Goal: Information Seeking & Learning: Learn about a topic

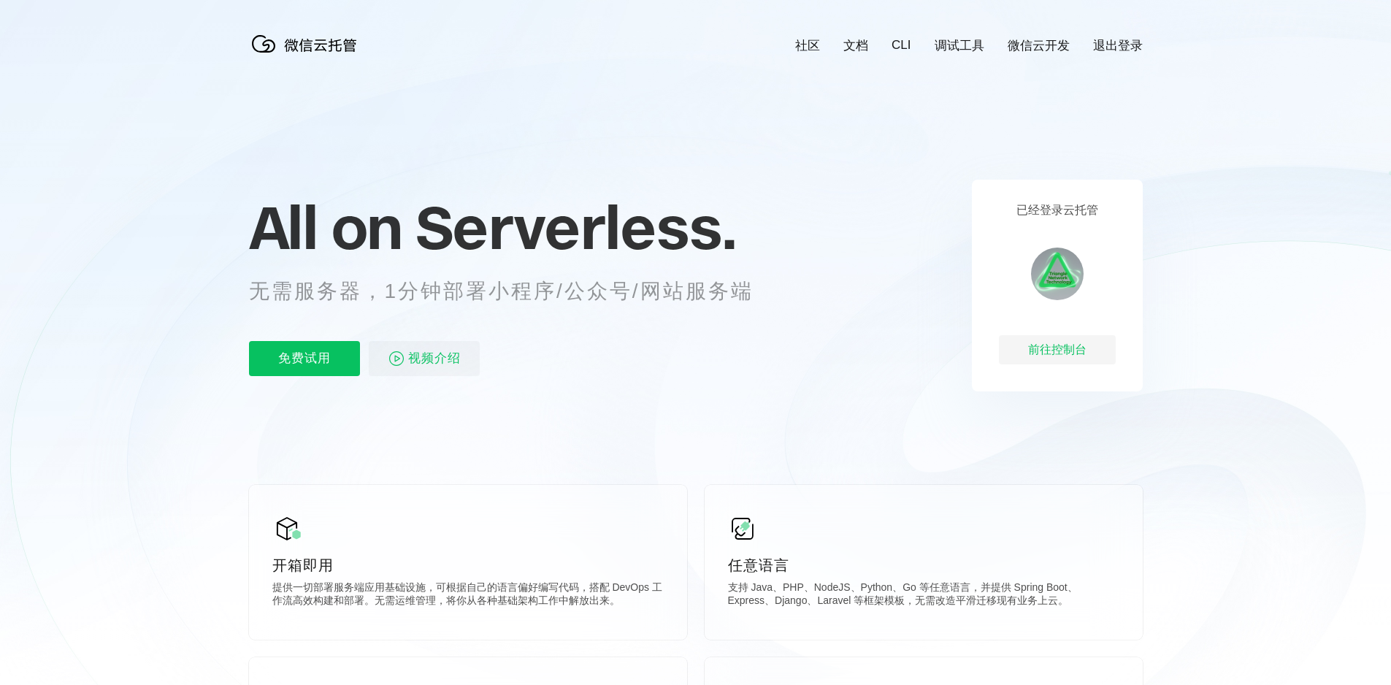
scroll to position [0, 2597]
click at [1079, 350] on div "前往控制台" at bounding box center [1057, 349] width 117 height 29
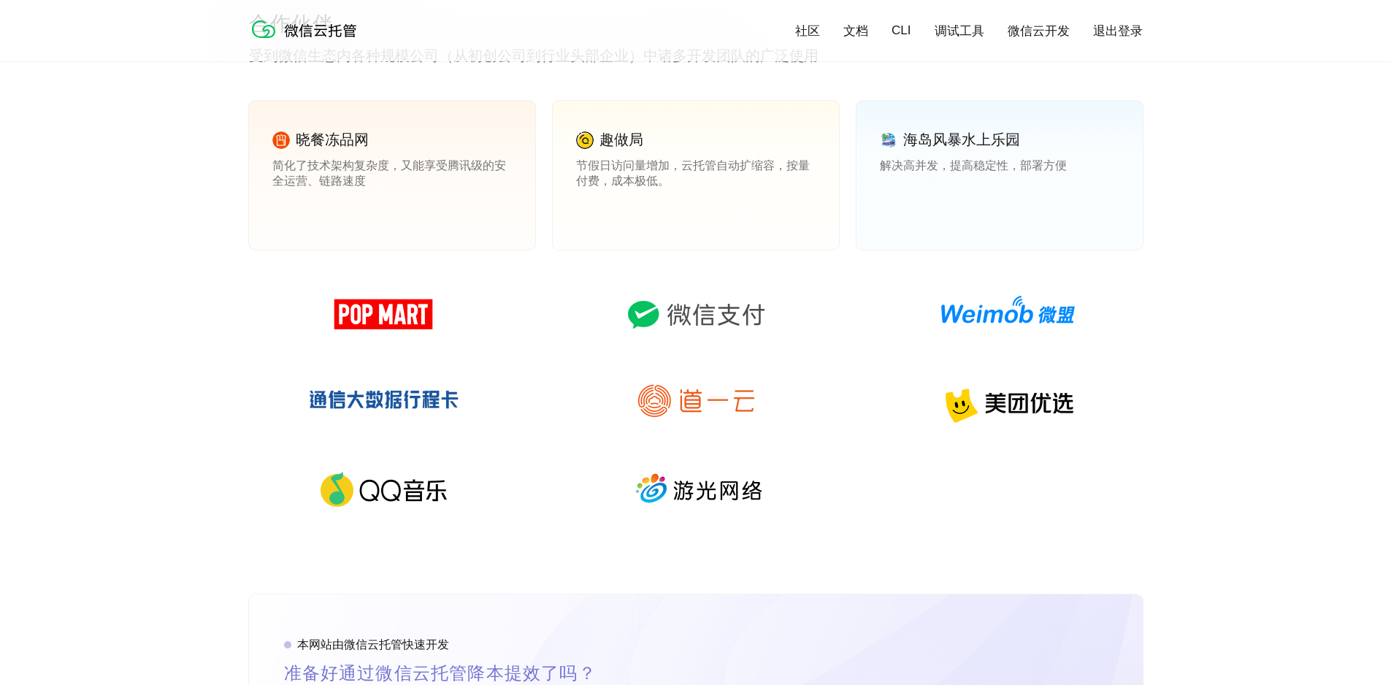
scroll to position [2109, 0]
click at [738, 444] on div at bounding box center [696, 409] width 894 height 263
click at [1204, 390] on div "合作伙伴 受到微信生态内各种规模公司（从初创公司到行业头部企业）中诸多开发团队的广泛使用 晓餐冻品网 简化了技术架构复杂度，又能享受腾讯级的安全运营、链路速度…" at bounding box center [695, 301] width 1391 height 584
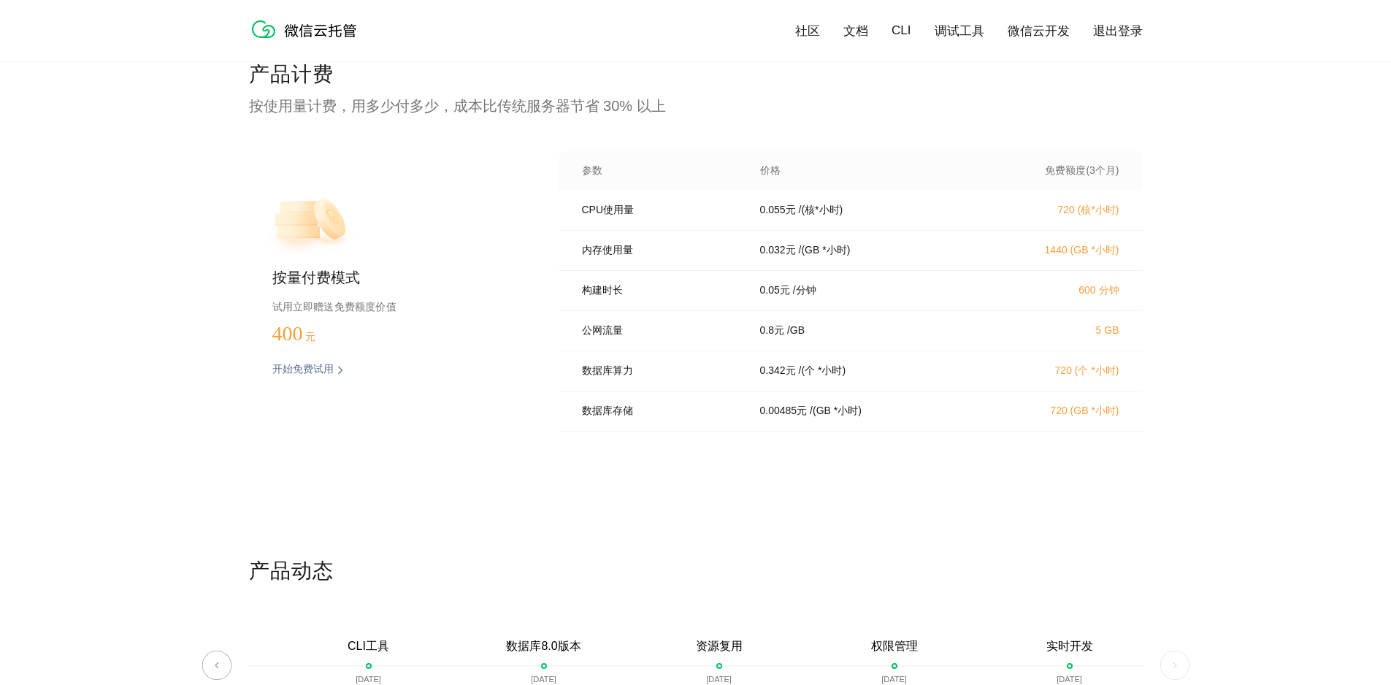
scroll to position [2932, 0]
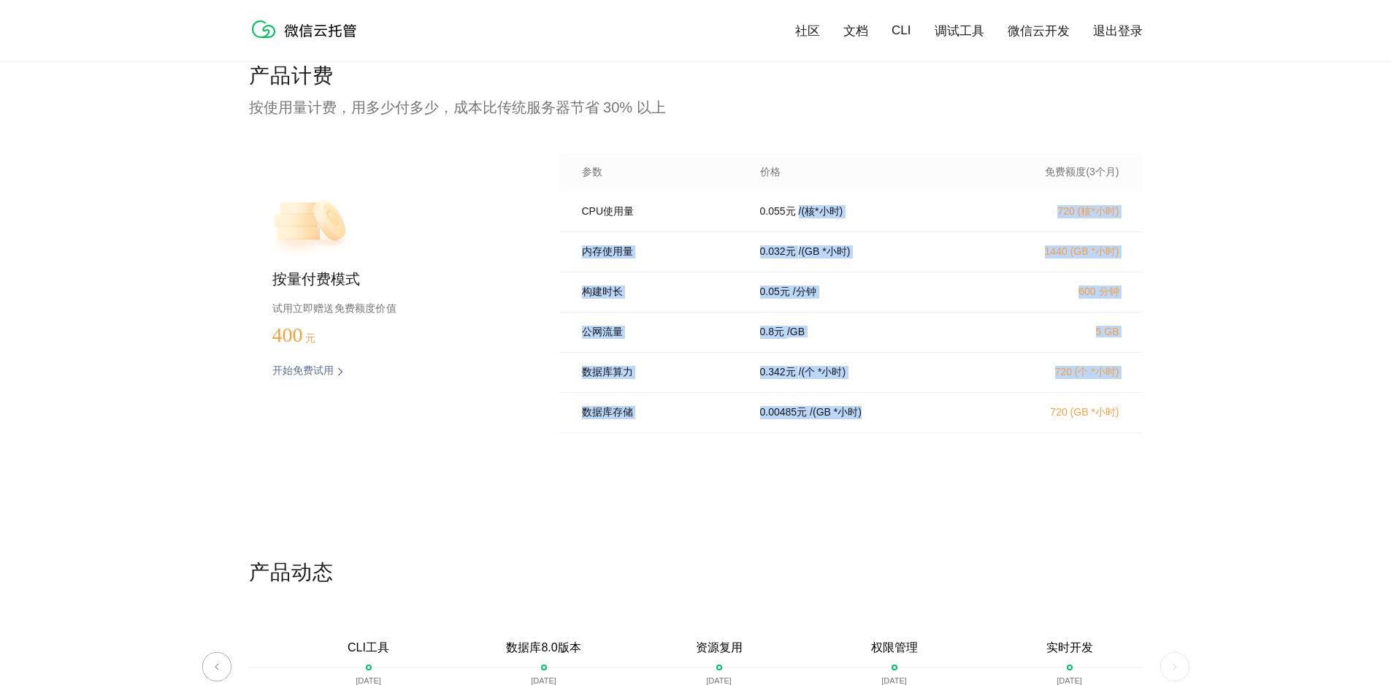
drag, startPoint x: 795, startPoint y: 216, endPoint x: 980, endPoint y: 437, distance: 288.7
click at [980, 437] on div "CPU使用量 0.055 元 / (核*小时) 720 (核*小时) 内存使用量 0.032 元 / (GB *小时) 1440 (GB *小时) 构建时长 …" at bounding box center [851, 317] width 584 height 250
click at [980, 433] on div "数据库存储 0.00485 元 / (GB *小时) 720 (GB *小时)" at bounding box center [851, 413] width 584 height 40
